Goal: Task Accomplishment & Management: Complete application form

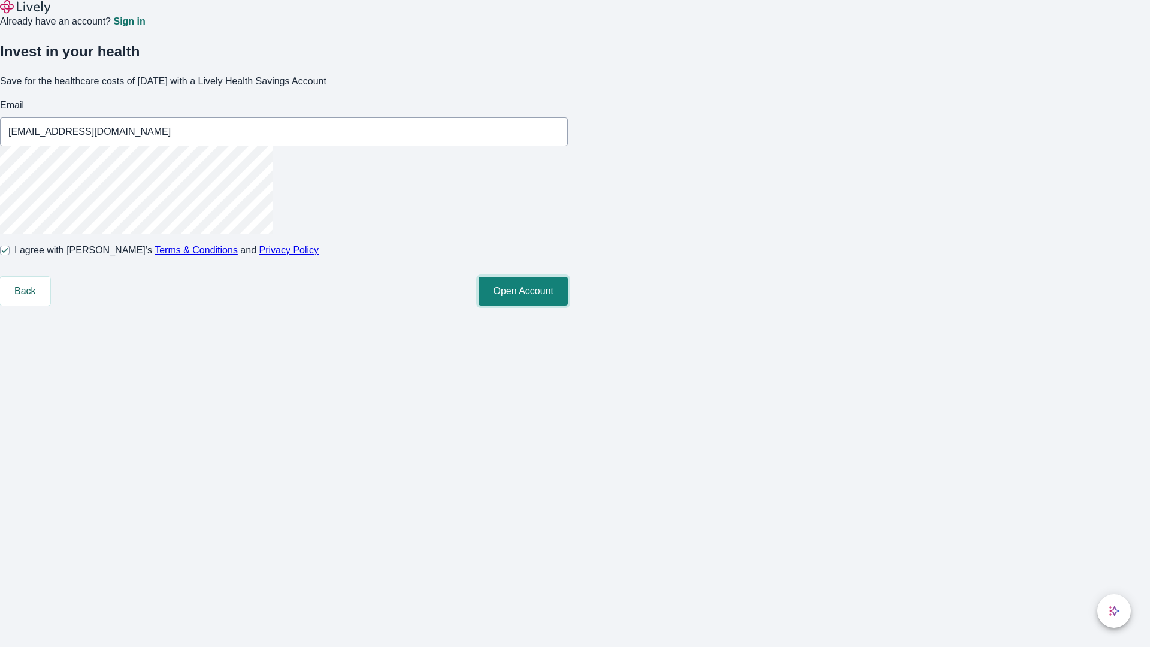
click at [568, 305] on button "Open Account" at bounding box center [523, 291] width 89 height 29
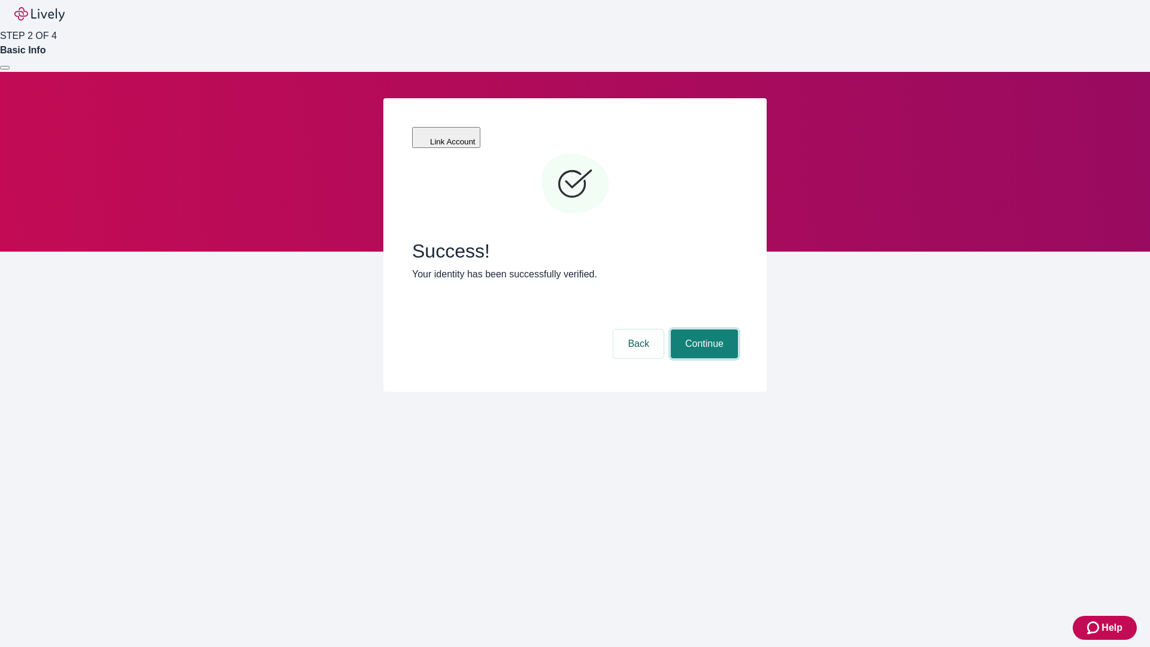
click at [703, 329] on button "Continue" at bounding box center [704, 343] width 67 height 29
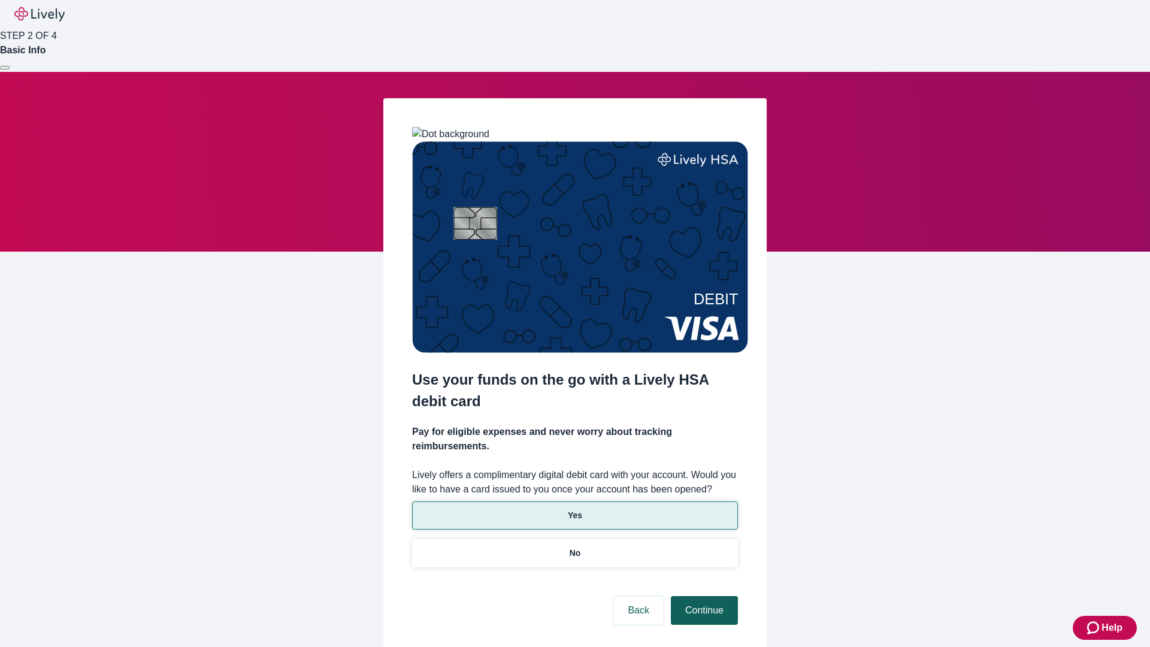
click at [574, 547] on p "No" at bounding box center [575, 553] width 11 height 13
click at [703, 596] on button "Continue" at bounding box center [704, 610] width 67 height 29
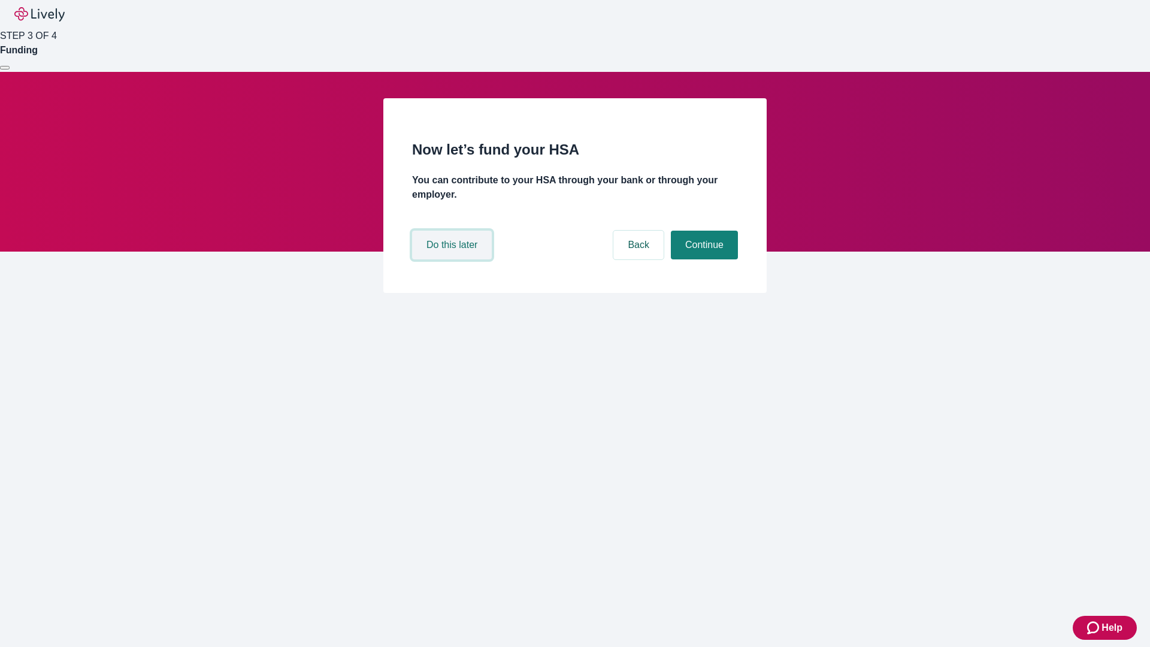
click at [453, 259] on button "Do this later" at bounding box center [452, 245] width 80 height 29
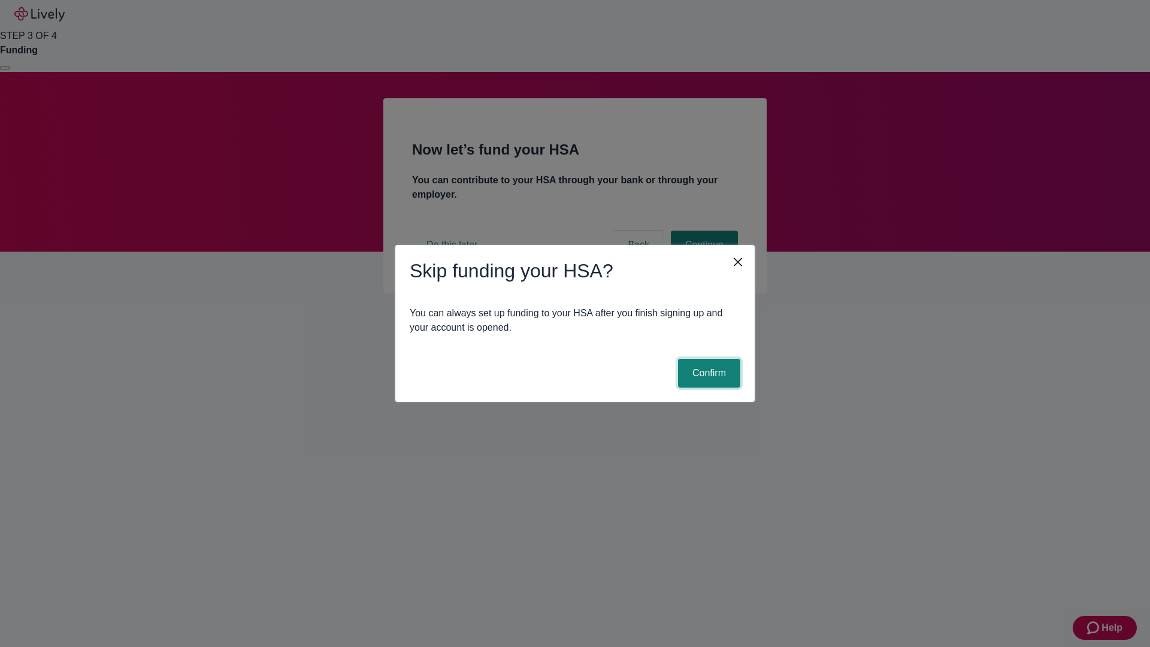
click at [707, 373] on button "Confirm" at bounding box center [709, 373] width 62 height 29
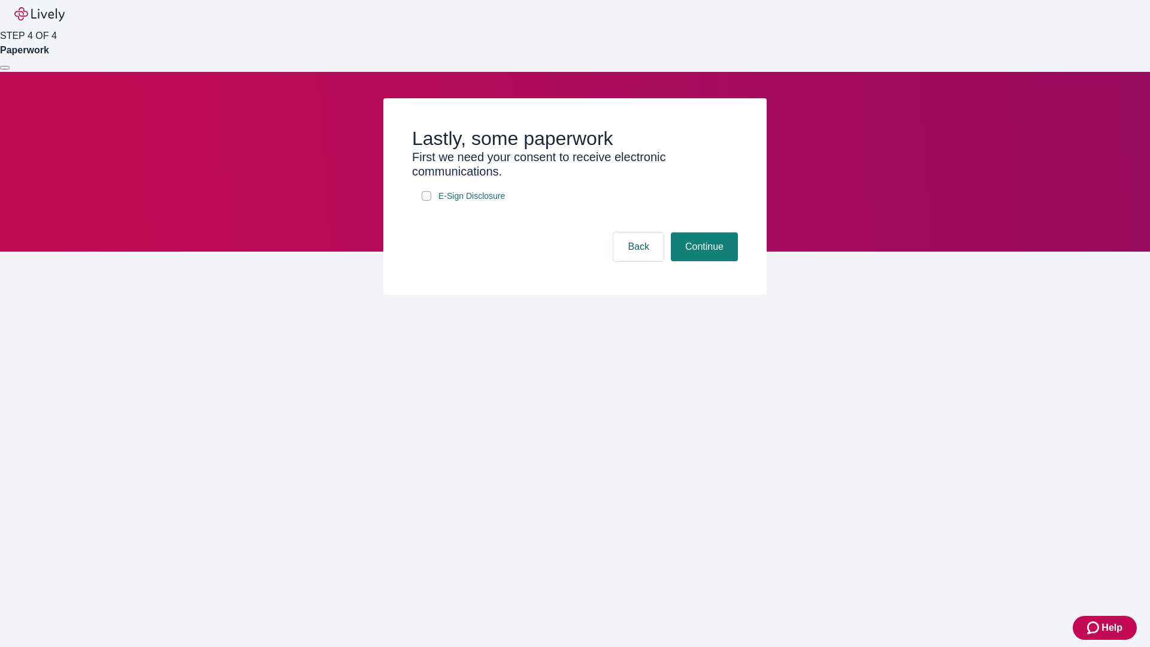
click at [426, 201] on input "E-Sign Disclosure" at bounding box center [427, 196] width 10 height 10
checkbox input "true"
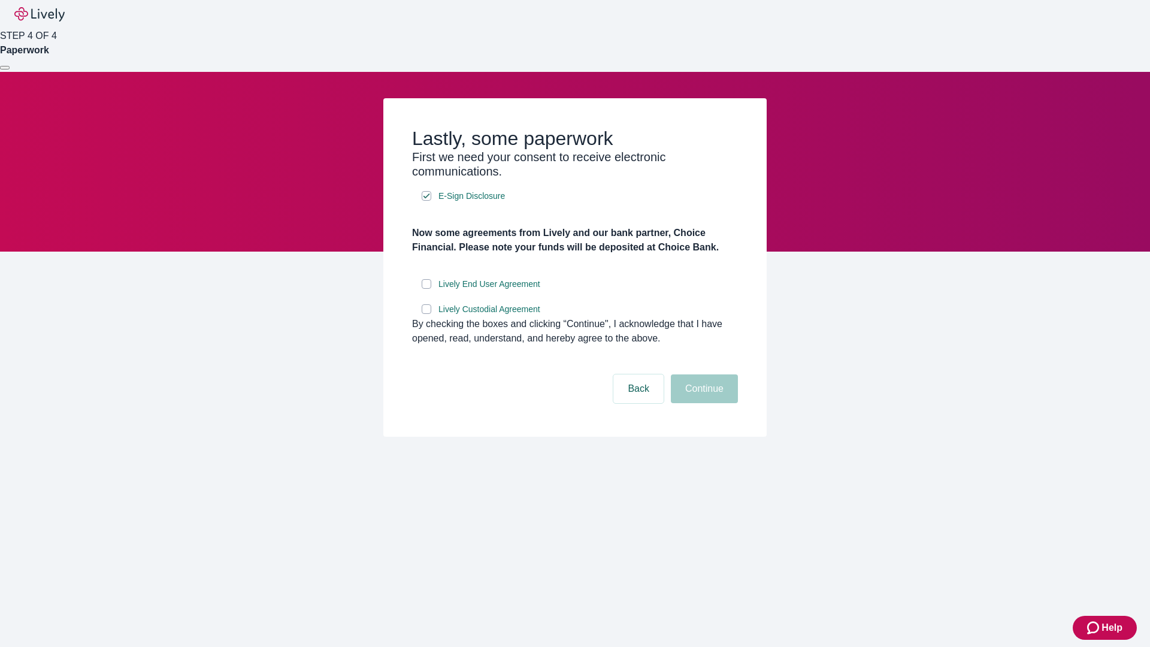
click at [426, 289] on input "Lively End User Agreement" at bounding box center [427, 284] width 10 height 10
checkbox input "true"
click at [426, 314] on input "Lively Custodial Agreement" at bounding box center [427, 309] width 10 height 10
checkbox input "true"
click at [703, 403] on button "Continue" at bounding box center [704, 388] width 67 height 29
